Goal: Transaction & Acquisition: Purchase product/service

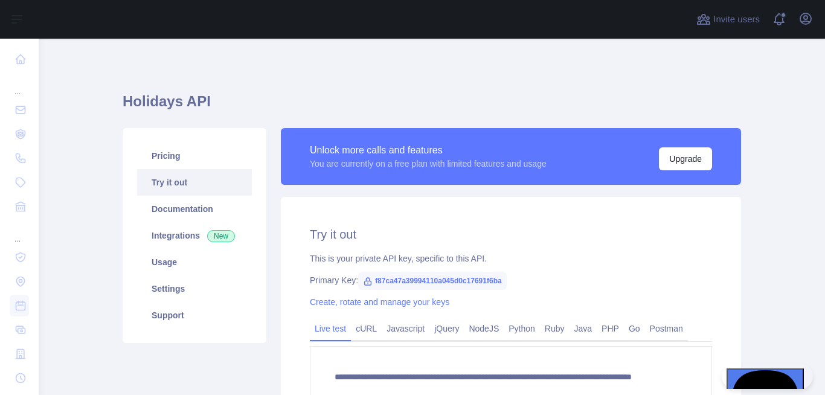
scroll to position [179, 0]
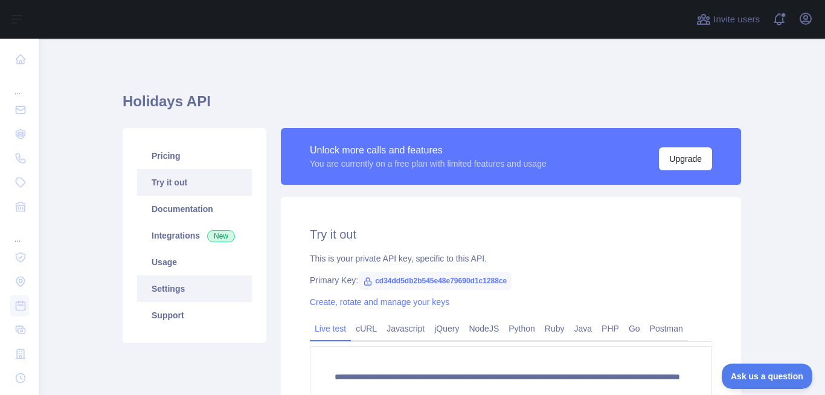
click at [168, 291] on link "Settings" at bounding box center [194, 288] width 115 height 27
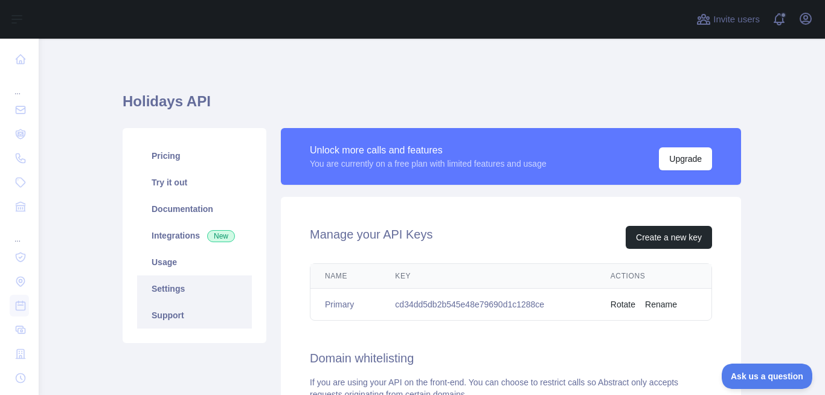
click at [183, 311] on link "Support" at bounding box center [194, 315] width 115 height 27
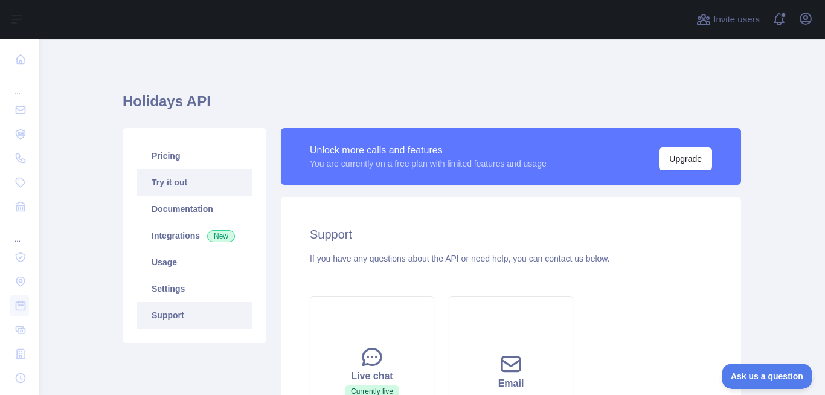
click at [185, 176] on link "Try it out" at bounding box center [194, 182] width 115 height 27
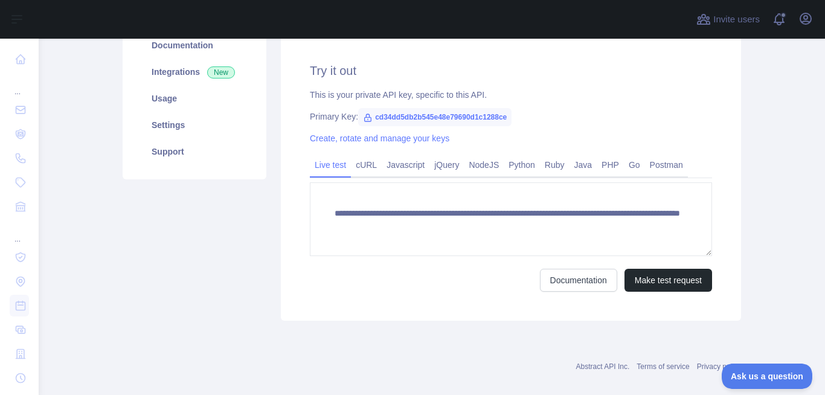
scroll to position [179, 0]
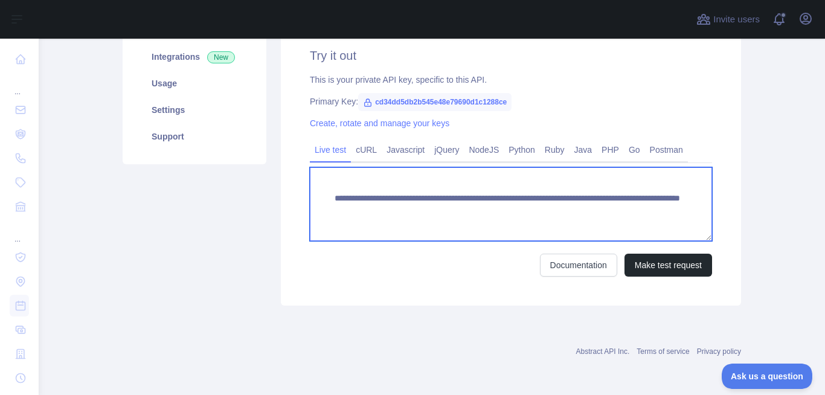
drag, startPoint x: 613, startPoint y: 210, endPoint x: 617, endPoint y: 222, distance: 13.2
click at [617, 222] on textarea "**********" at bounding box center [511, 204] width 402 height 74
type textarea "**********"
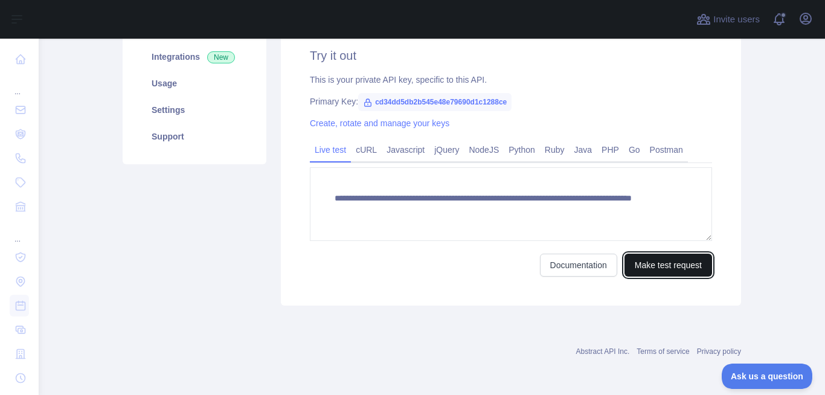
click at [640, 266] on button "Make test request" at bounding box center [669, 265] width 88 height 23
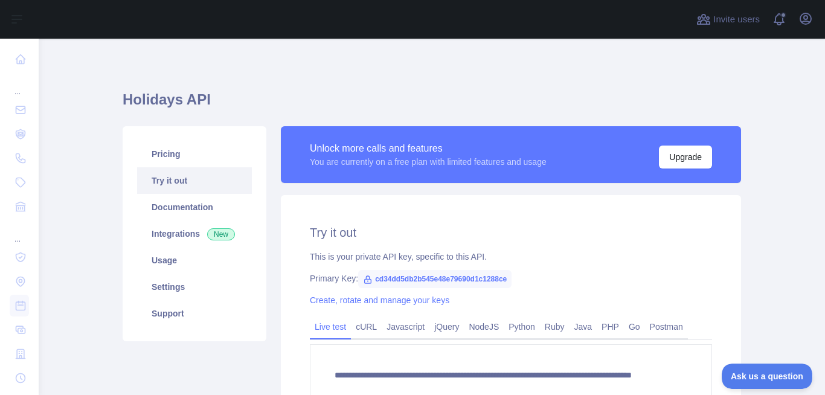
scroll to position [0, 0]
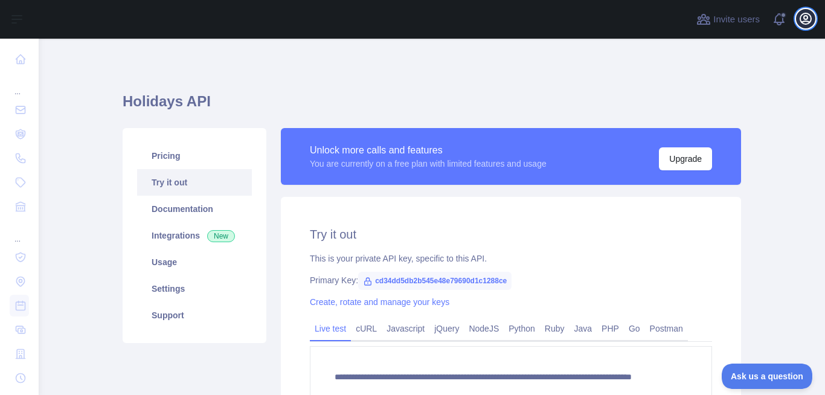
click at [810, 19] on icon "button" at bounding box center [806, 18] width 14 height 14
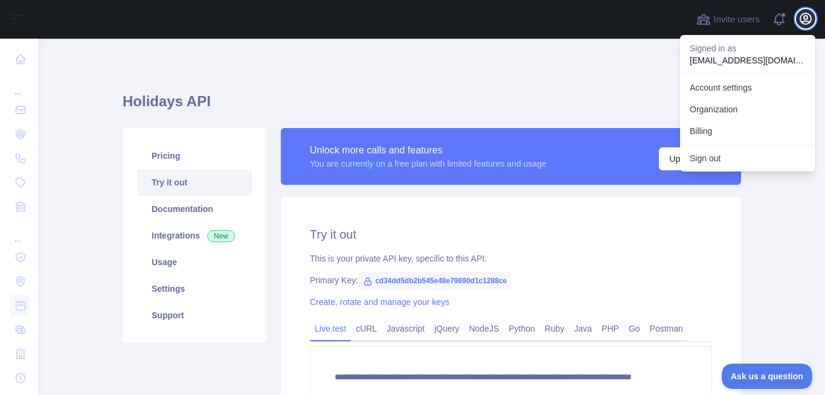
click at [810, 19] on icon "button" at bounding box center [806, 18] width 14 height 14
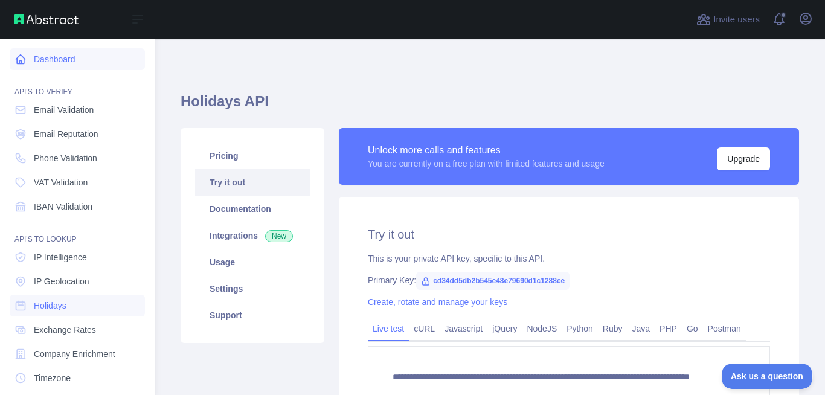
click at [24, 53] on link "Dashboard" at bounding box center [77, 59] width 135 height 22
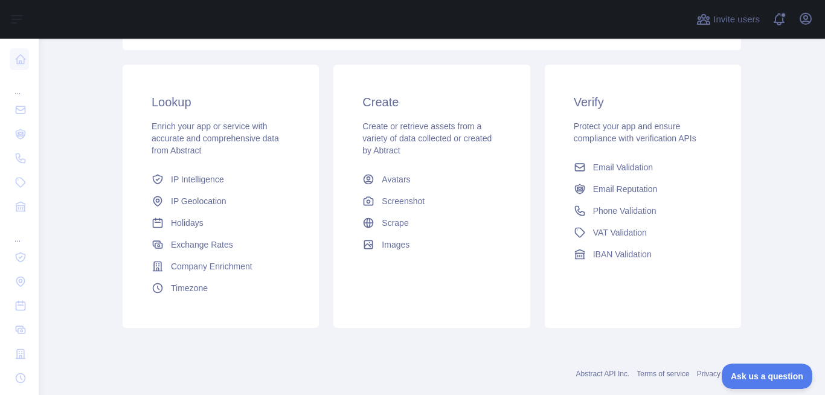
scroll to position [207, 0]
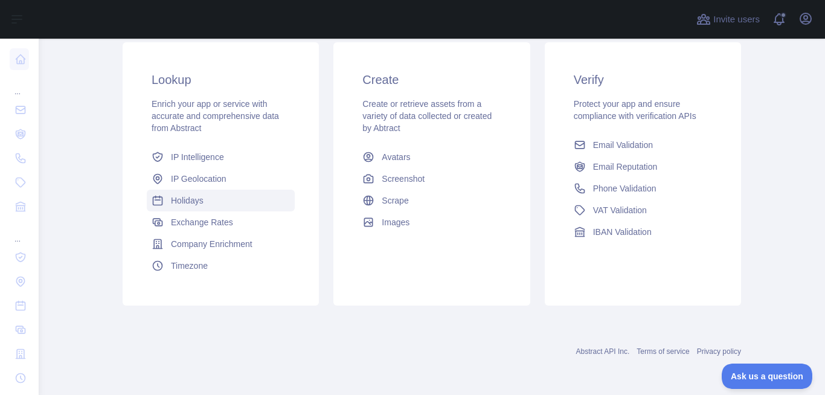
click at [212, 195] on link "Holidays" at bounding box center [221, 201] width 148 height 22
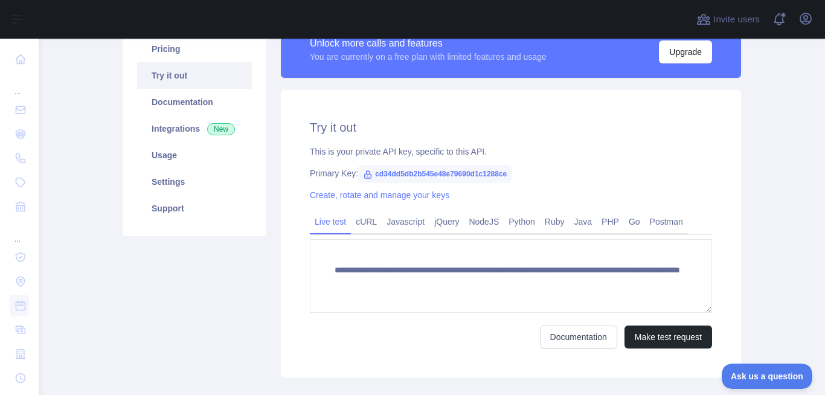
scroll to position [106, 0]
click at [182, 137] on link "Integrations New" at bounding box center [194, 129] width 115 height 27
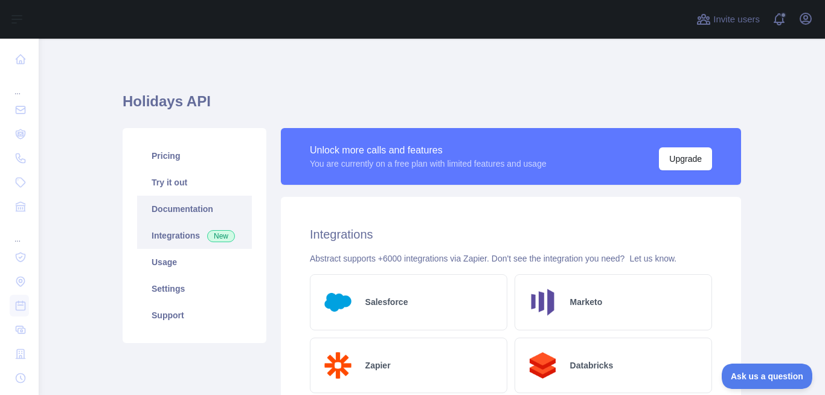
click at [167, 213] on link "Documentation" at bounding box center [194, 209] width 115 height 27
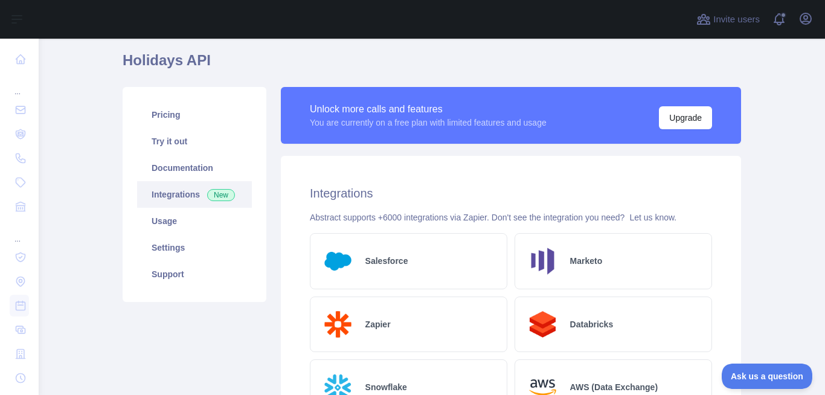
scroll to position [72, 0]
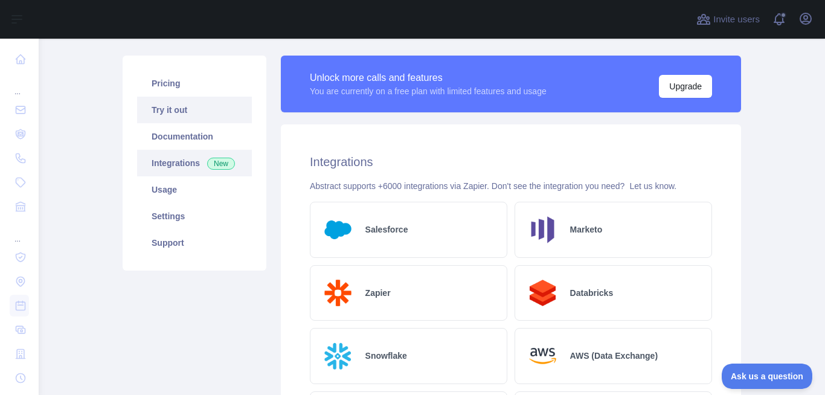
click at [169, 103] on link "Try it out" at bounding box center [194, 110] width 115 height 27
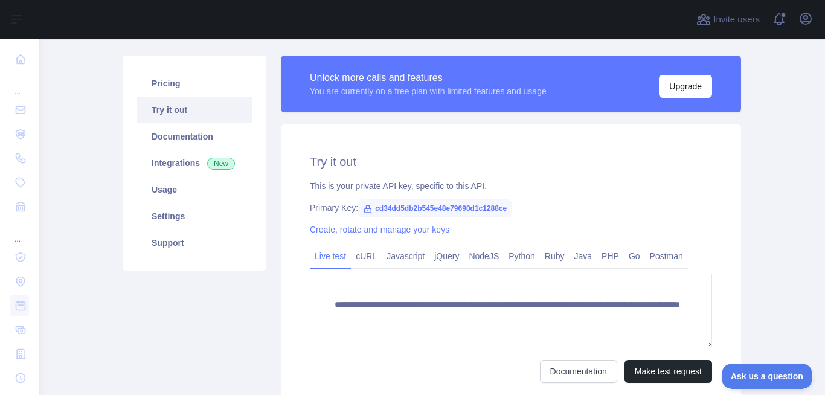
click at [450, 210] on span "cd34dd5db2b545e48e79690d1c1288ce" at bounding box center [434, 208] width 153 height 18
click at [442, 210] on span "cd34dd5db2b545e48e79690d1c1288ce" at bounding box center [434, 208] width 153 height 18
copy span "cd34dd5db2b545e48e79690d1c1288ce"
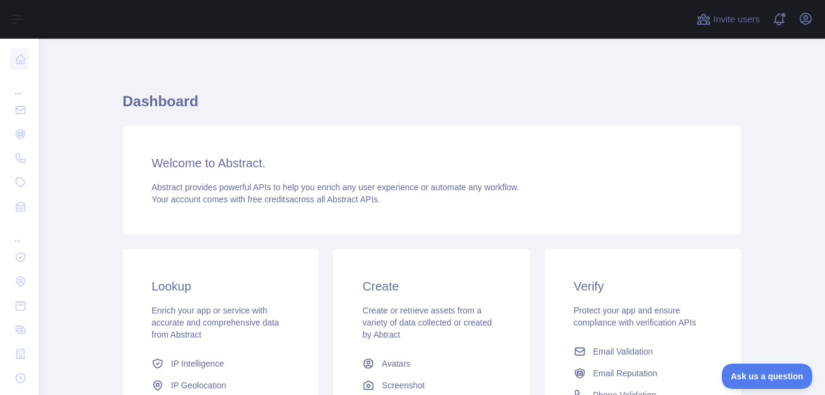
click at [818, 25] on div "Invite users View notifications Open user menu" at bounding box center [432, 19] width 787 height 39
click at [802, 19] on icon "button" at bounding box center [806, 18] width 14 height 14
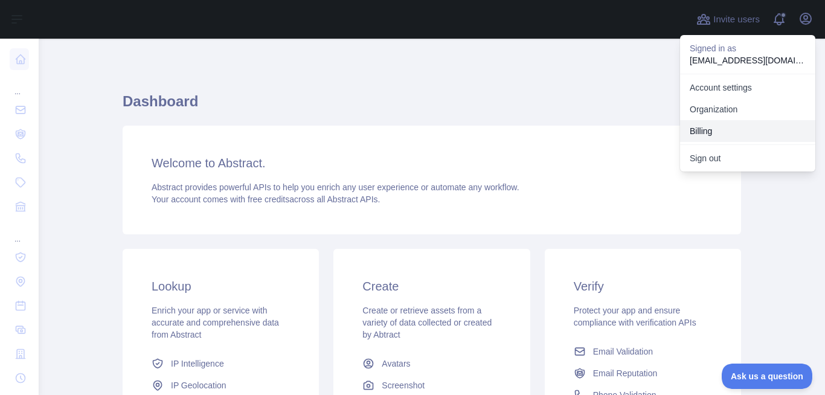
click at [728, 129] on button "Billing" at bounding box center [747, 131] width 135 height 22
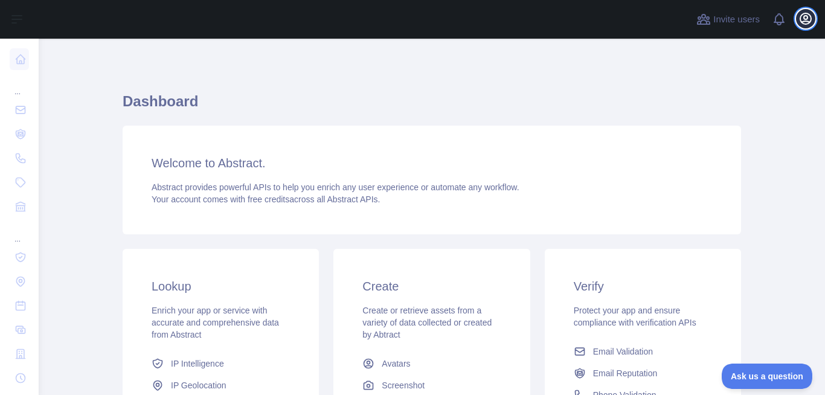
click at [799, 18] on icon "button" at bounding box center [806, 18] width 14 height 14
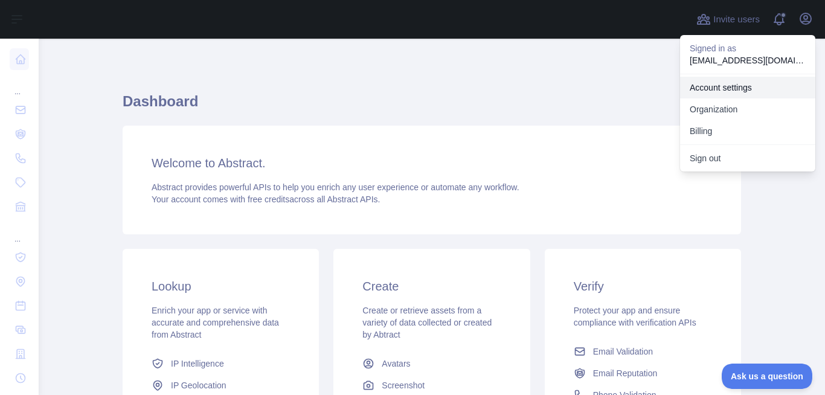
click at [729, 85] on link "Account settings" at bounding box center [747, 88] width 135 height 22
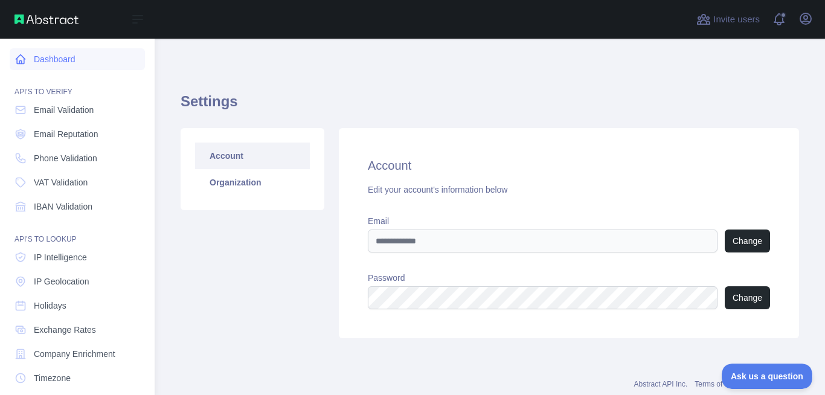
click at [22, 57] on icon at bounding box center [20, 59] width 12 height 12
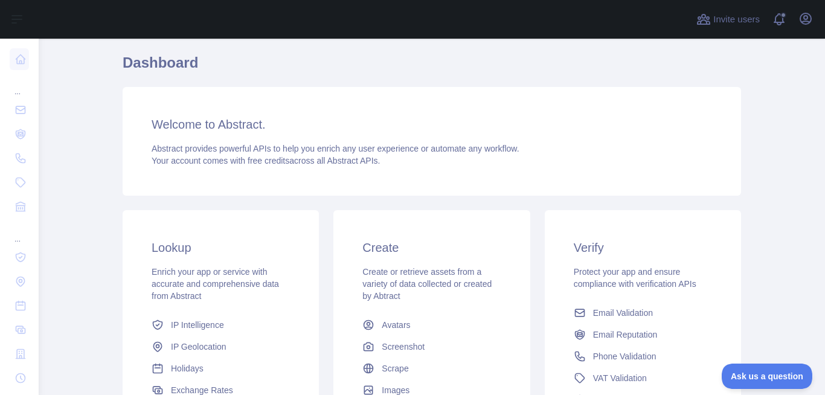
scroll to position [145, 0]
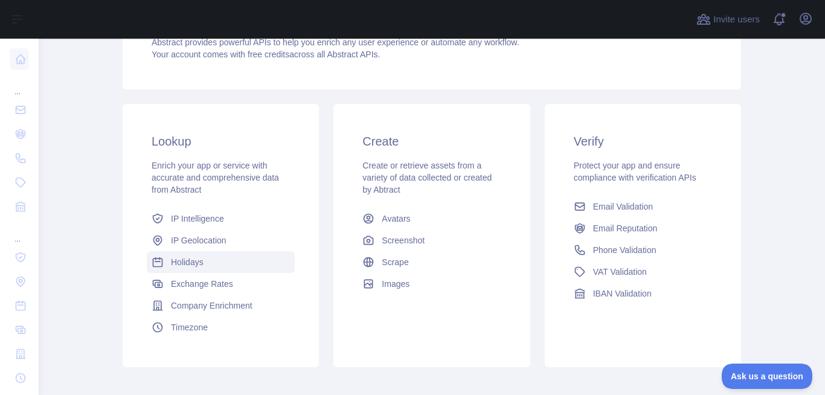
click at [174, 267] on span "Holidays" at bounding box center [187, 262] width 33 height 12
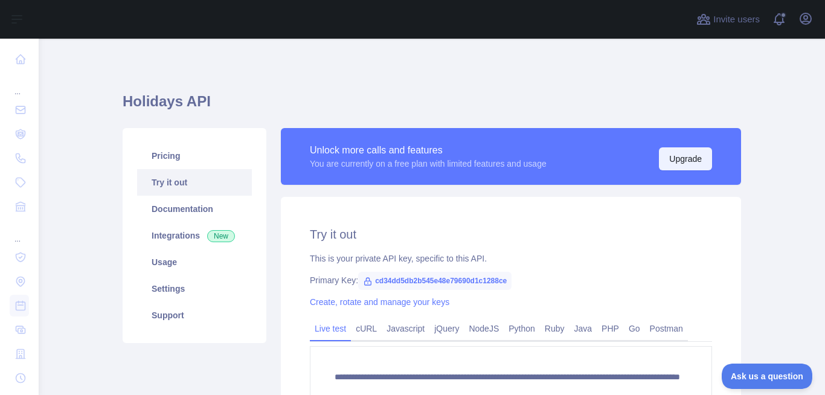
click at [696, 152] on button "Upgrade" at bounding box center [685, 158] width 53 height 23
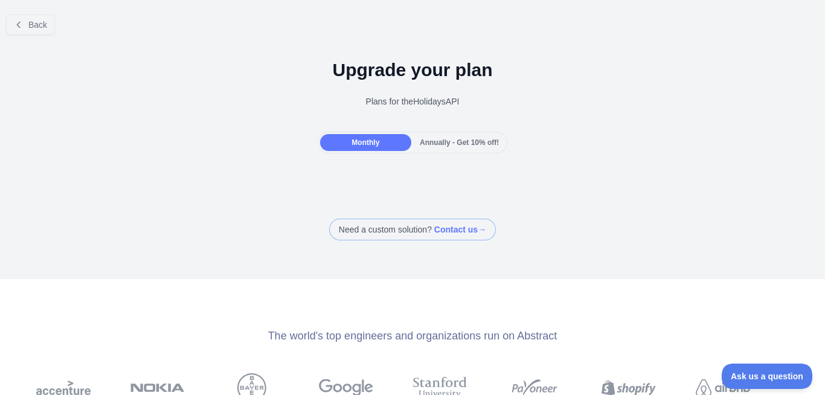
click at [441, 145] on span "Annually - Get 10% off!" at bounding box center [459, 142] width 79 height 8
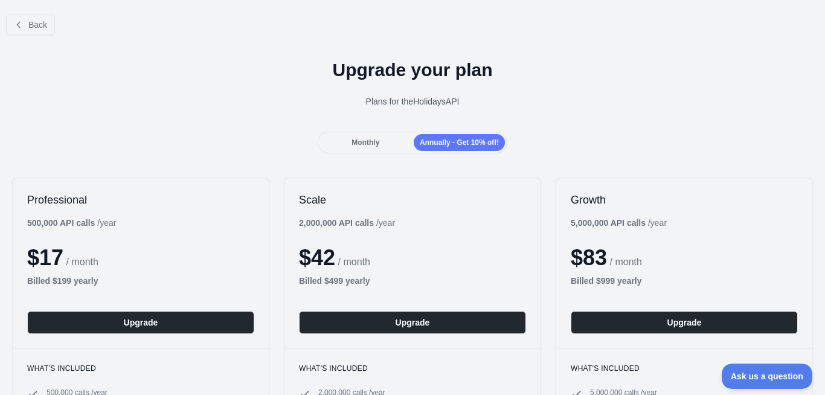
click at [369, 143] on span "Monthly" at bounding box center [366, 142] width 28 height 8
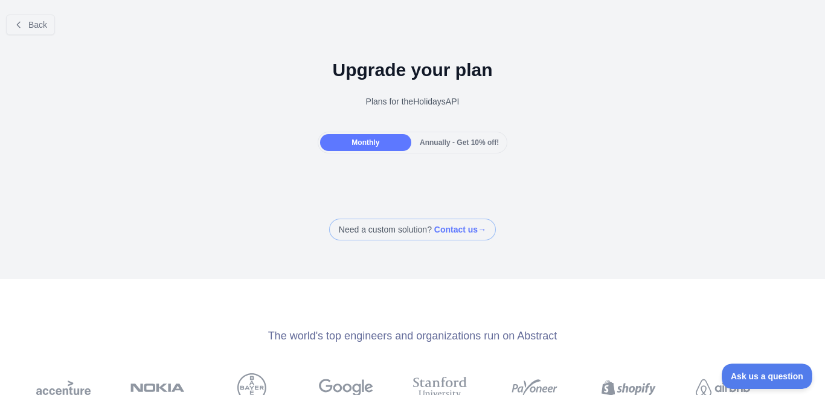
click at [460, 234] on span at bounding box center [412, 230] width 167 height 22
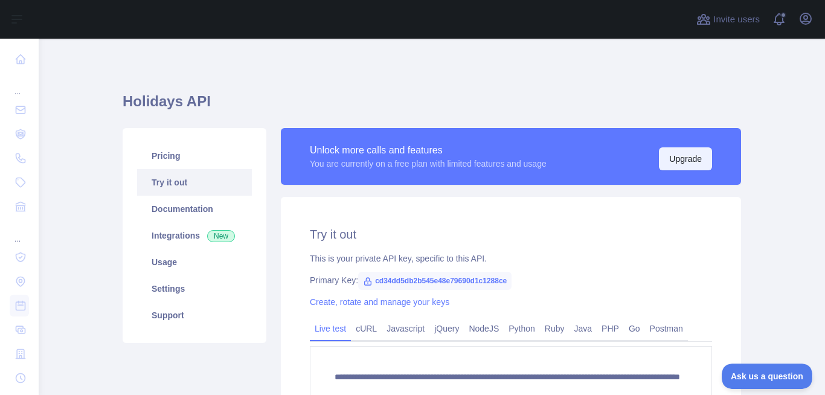
click at [666, 164] on button "Upgrade" at bounding box center [685, 158] width 53 height 23
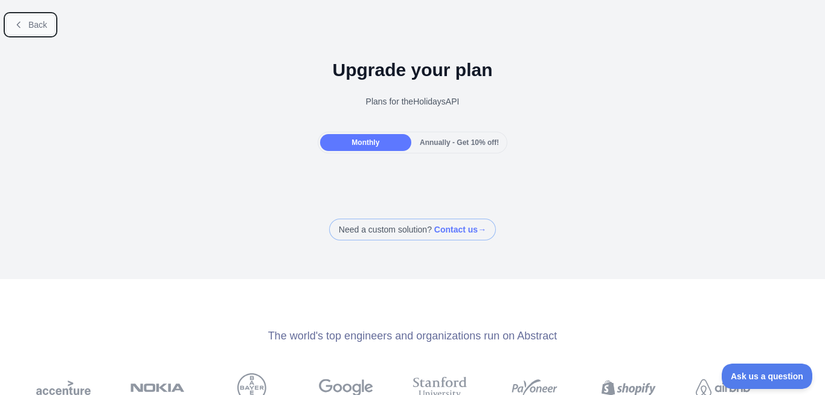
click at [42, 28] on span "Back" at bounding box center [37, 25] width 19 height 10
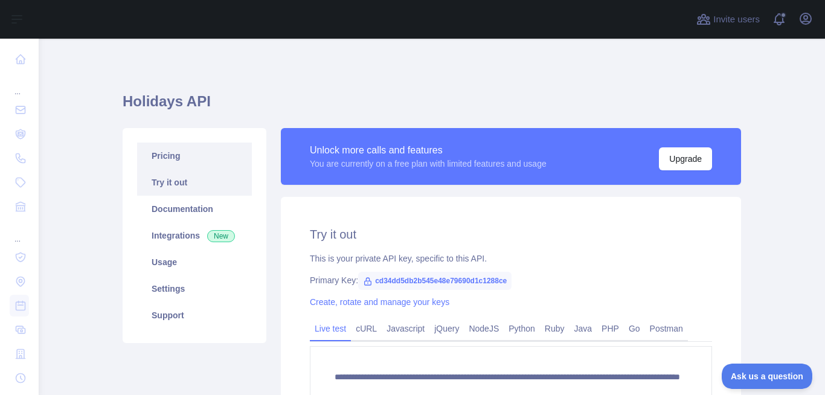
click at [190, 154] on link "Pricing" at bounding box center [194, 156] width 115 height 27
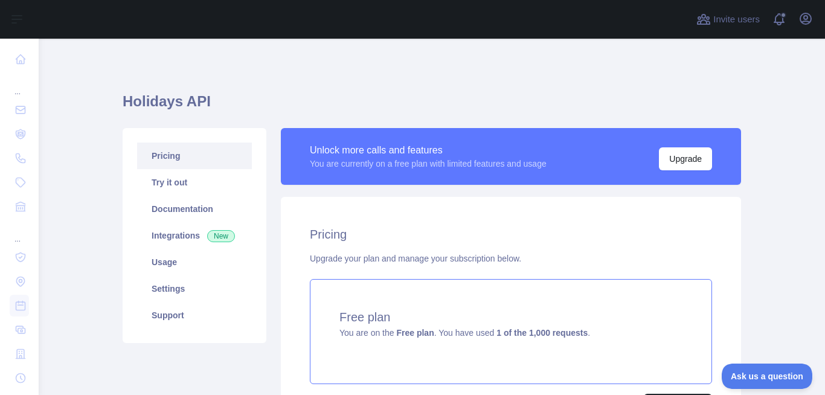
scroll to position [140, 0]
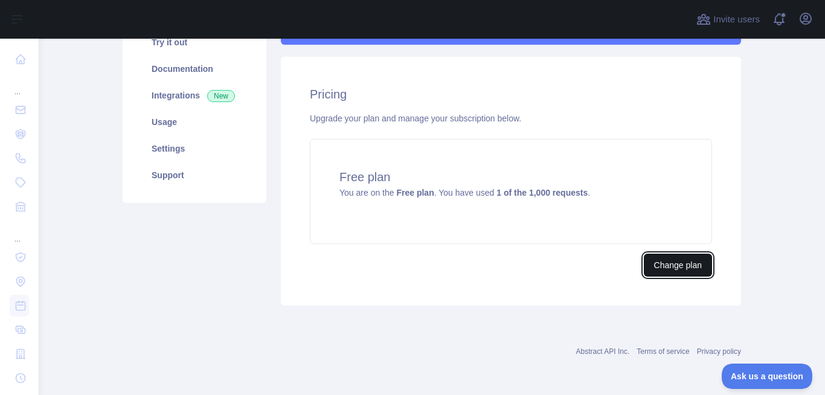
click at [661, 262] on button "Change plan" at bounding box center [678, 265] width 68 height 23
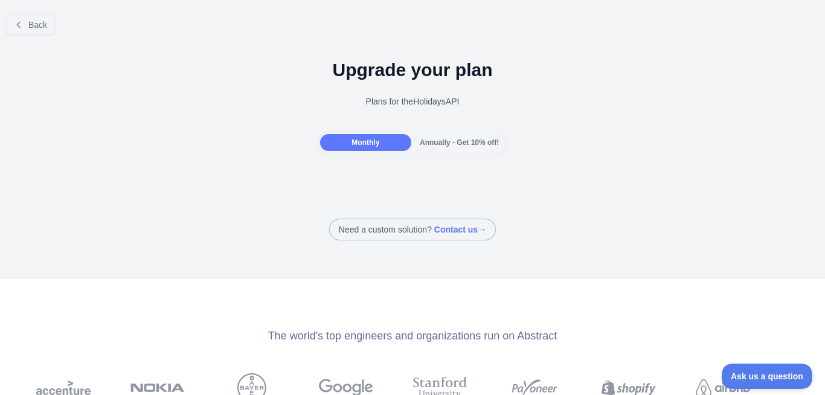
click at [443, 140] on span "Annually - Get 10% off!" at bounding box center [459, 142] width 79 height 8
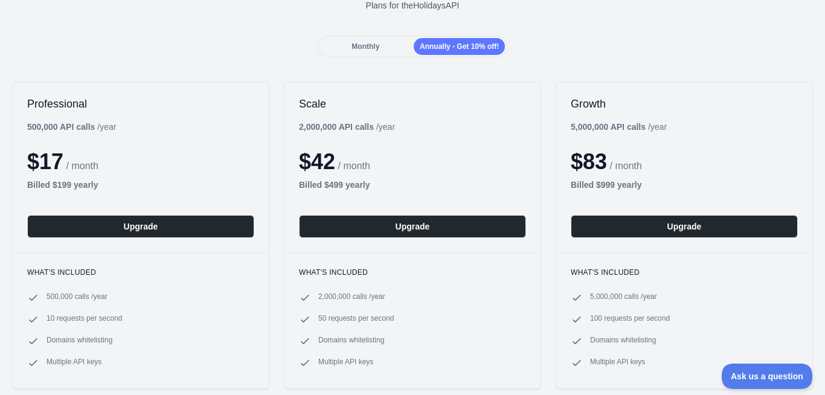
scroll to position [72, 0]
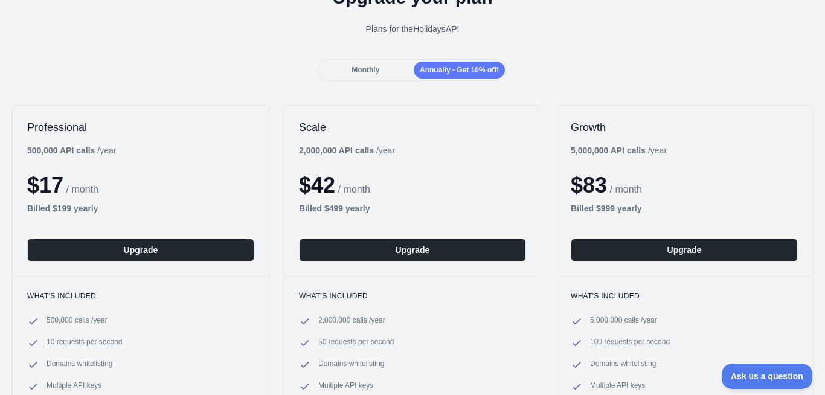
click at [376, 67] on div "Monthly" at bounding box center [365, 70] width 91 height 17
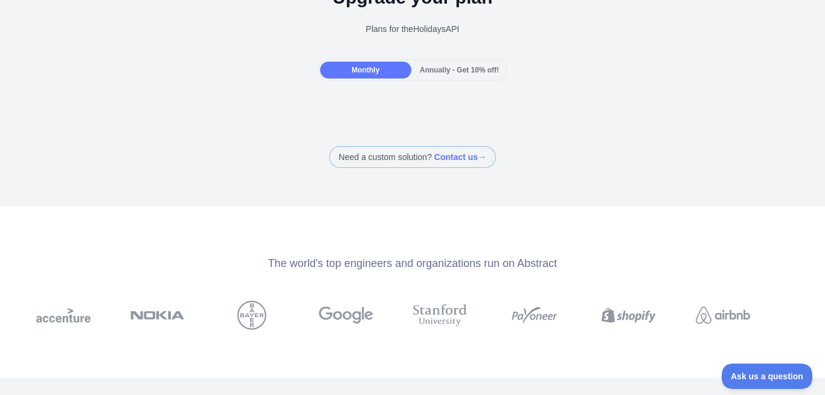
click at [378, 112] on div at bounding box center [412, 105] width 825 height 24
click at [49, 113] on div at bounding box center [412, 105] width 825 height 24
click at [208, 132] on div "Back Upgrade your plan Plans for the Holidays API Monthly Annually - Get 10% of…" at bounding box center [412, 50] width 825 height 236
click at [448, 72] on span "Annually - Get 10% off!" at bounding box center [459, 70] width 79 height 8
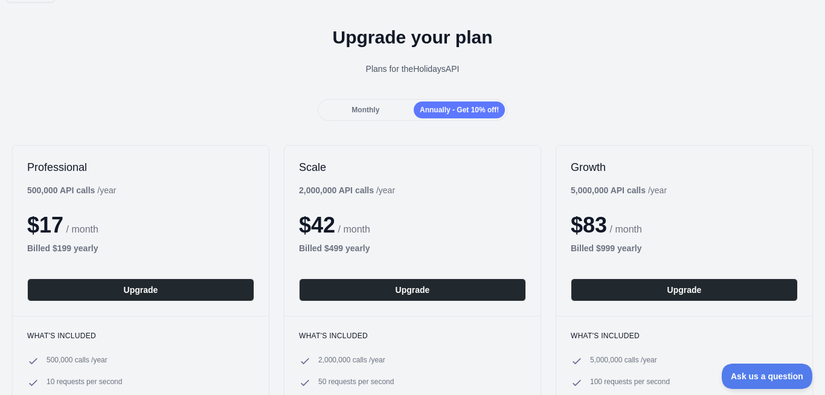
scroll to position [0, 0]
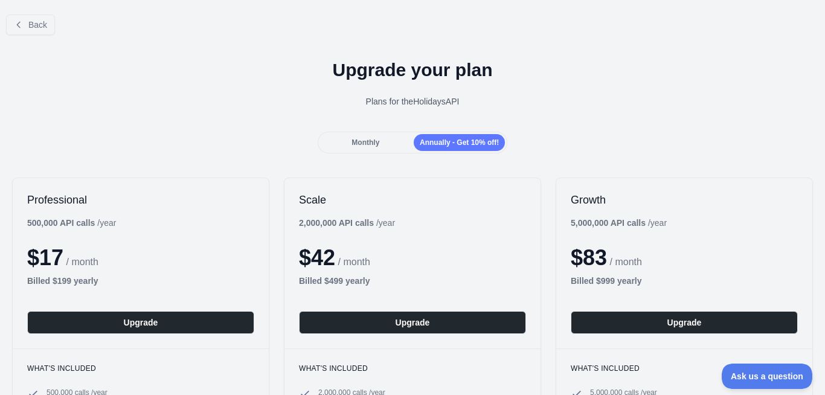
click at [367, 142] on span "Monthly" at bounding box center [366, 142] width 28 height 8
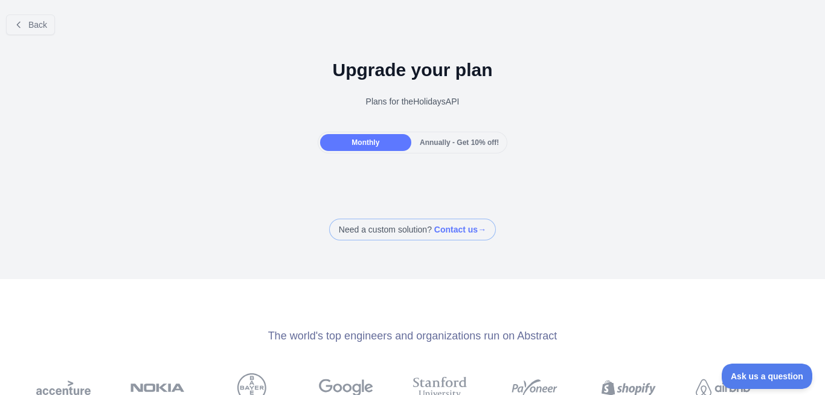
drag, startPoint x: 298, startPoint y: 185, endPoint x: 175, endPoint y: 233, distance: 131.9
click at [174, 233] on div "Back Upgrade your plan Plans for the Holidays API Monthly Annually - Get 10% of…" at bounding box center [412, 123] width 825 height 236
click at [585, 134] on div "Monthly Annually - Get 10% off!" at bounding box center [412, 143] width 825 height 22
click at [428, 147] on div "Annually - Get 10% off!" at bounding box center [459, 142] width 91 height 17
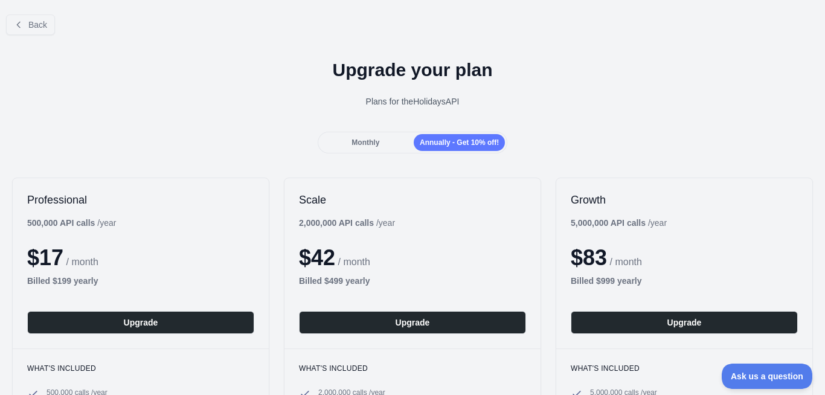
click at [376, 137] on div "Monthly" at bounding box center [365, 142] width 91 height 17
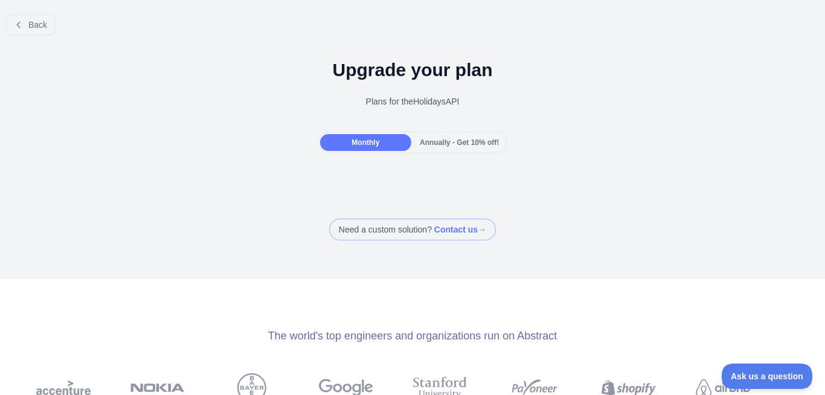
click at [453, 138] on span "Annually - Get 10% off!" at bounding box center [459, 142] width 79 height 8
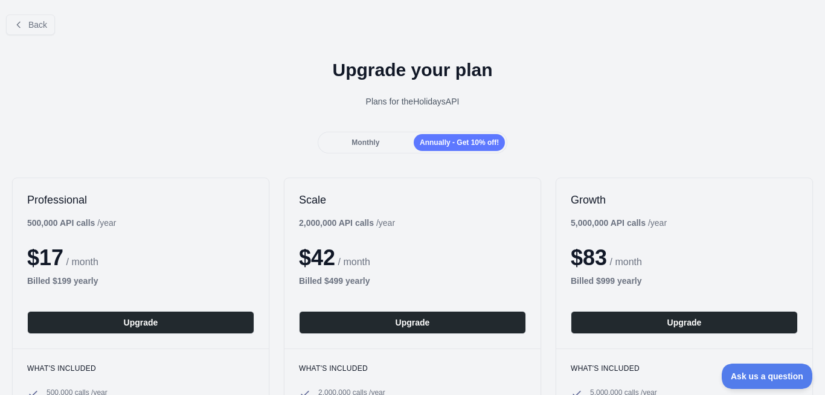
click at [374, 143] on span "Monthly" at bounding box center [366, 142] width 28 height 8
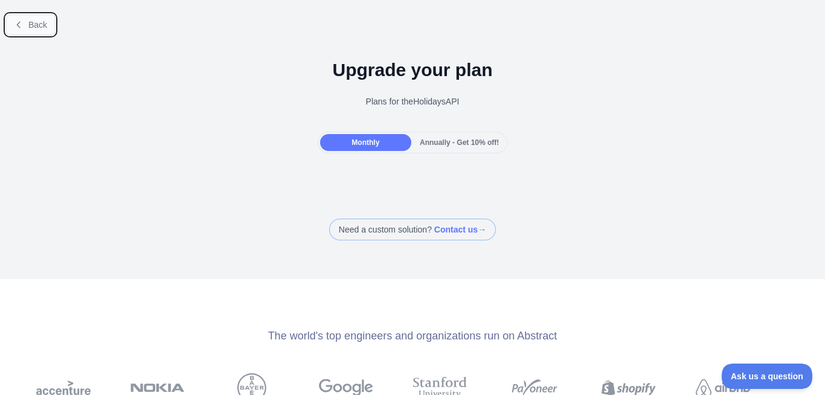
click at [39, 25] on span "Back" at bounding box center [37, 25] width 19 height 10
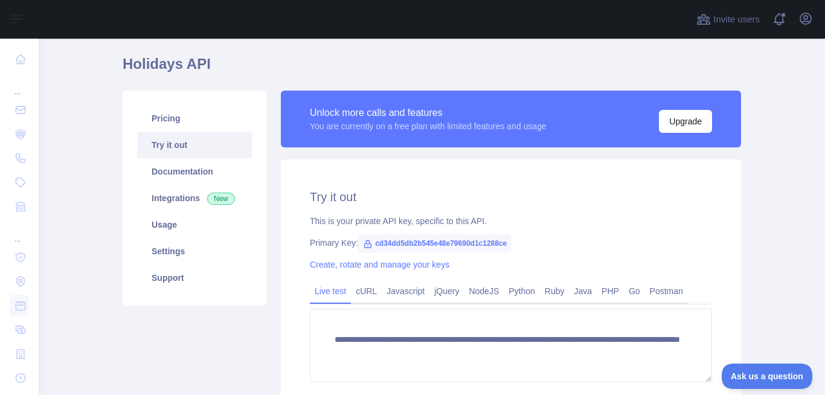
click at [337, 72] on h1 "Holidays API" at bounding box center [432, 68] width 619 height 29
click at [683, 121] on button "Upgrade" at bounding box center [685, 121] width 53 height 23
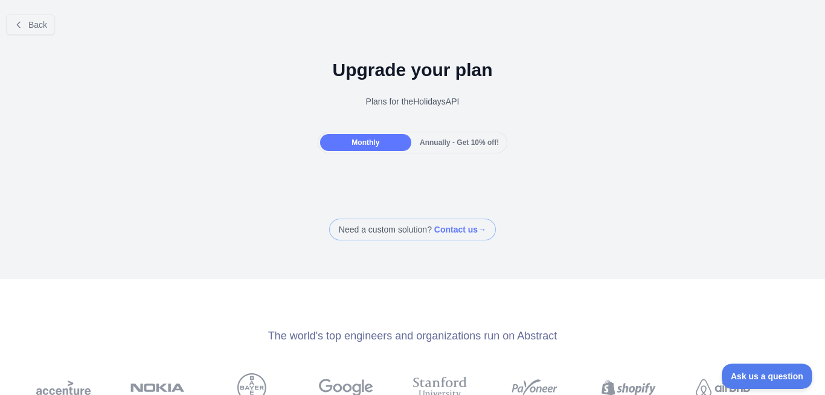
click at [294, 144] on div "Monthly Annually - Get 10% off!" at bounding box center [412, 143] width 825 height 22
click at [468, 137] on div "Annually - Get 10% off!" at bounding box center [459, 142] width 91 height 17
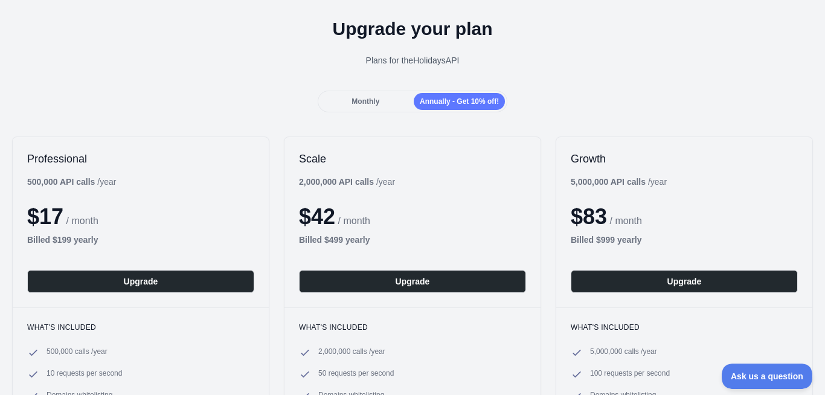
scroll to position [145, 0]
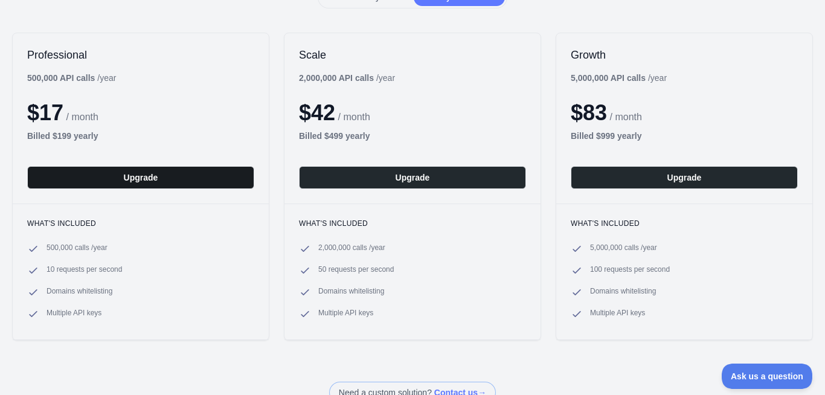
click at [199, 173] on button "Upgrade" at bounding box center [140, 177] width 227 height 23
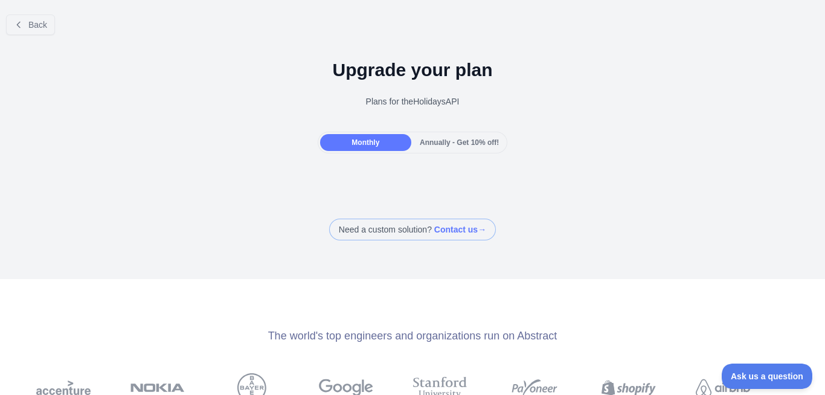
click at [441, 144] on span "Annually - Get 10% off!" at bounding box center [459, 142] width 79 height 8
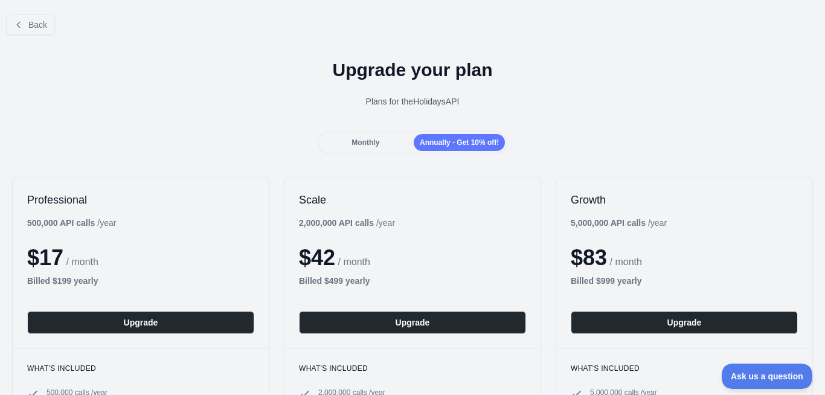
click at [362, 143] on span "Monthly" at bounding box center [366, 142] width 28 height 8
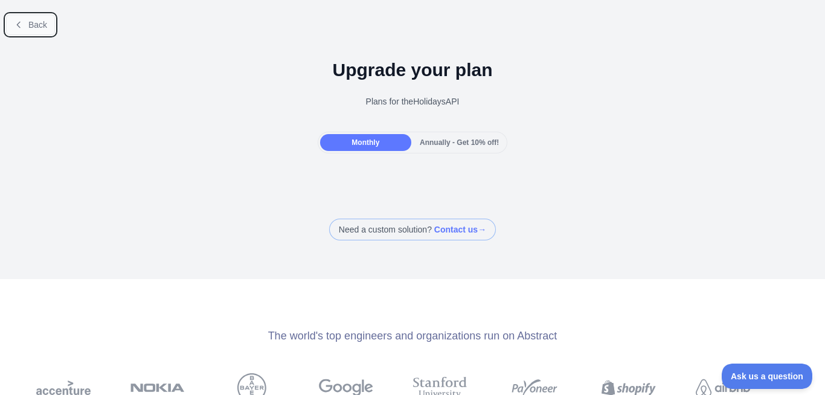
click at [48, 30] on button "Back" at bounding box center [30, 24] width 49 height 21
